Goal: Information Seeking & Learning: Check status

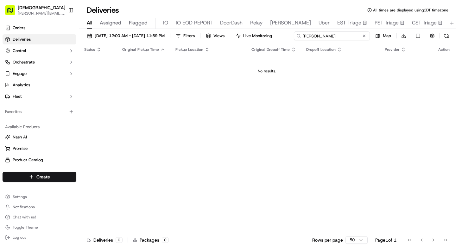
click at [329, 36] on input "[PERSON_NAME]" at bounding box center [332, 35] width 76 height 9
click at [329, 36] on div "[DATE] 12:00 AM - [DATE] 11:59 PM Filters Views Live Monitoring [PERSON_NAME] M…" at bounding box center [267, 37] width 377 height 12
click at [329, 36] on input "[PERSON_NAME]" at bounding box center [332, 35] width 76 height 9
click at [74, 13] on button "Toggle Sidebar" at bounding box center [71, 10] width 11 height 11
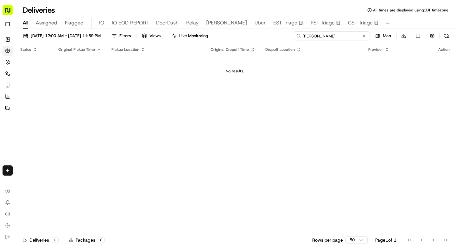
click at [328, 36] on input "[PERSON_NAME]" at bounding box center [332, 35] width 76 height 9
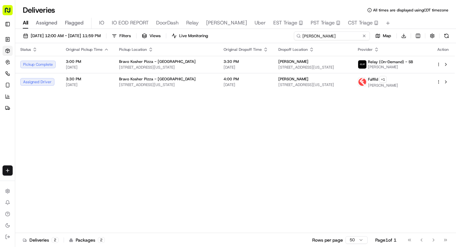
type input "[PERSON_NAME]"
